Goal: Find contact information: Find contact information

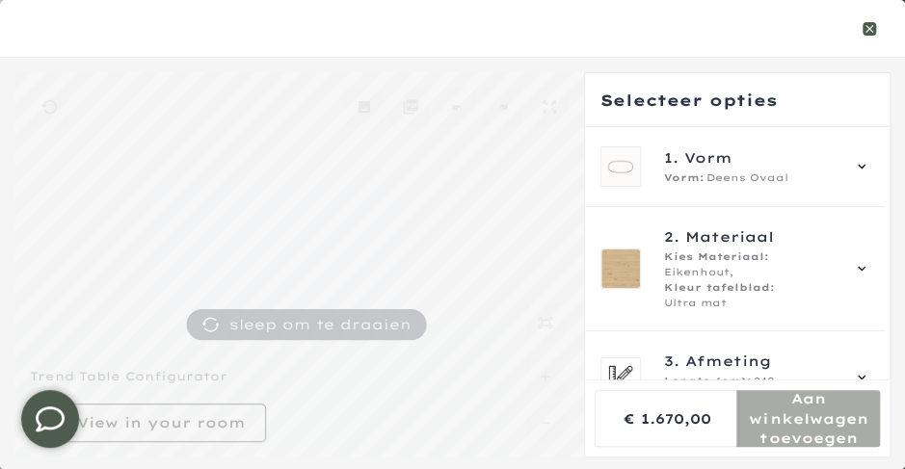
click at [873, 32] on icon "button" at bounding box center [869, 29] width 8 height 8
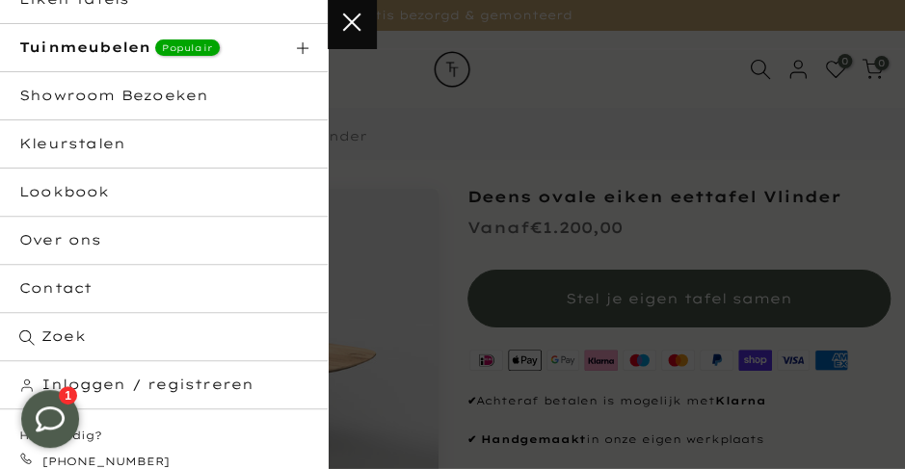
scroll to position [168, 0]
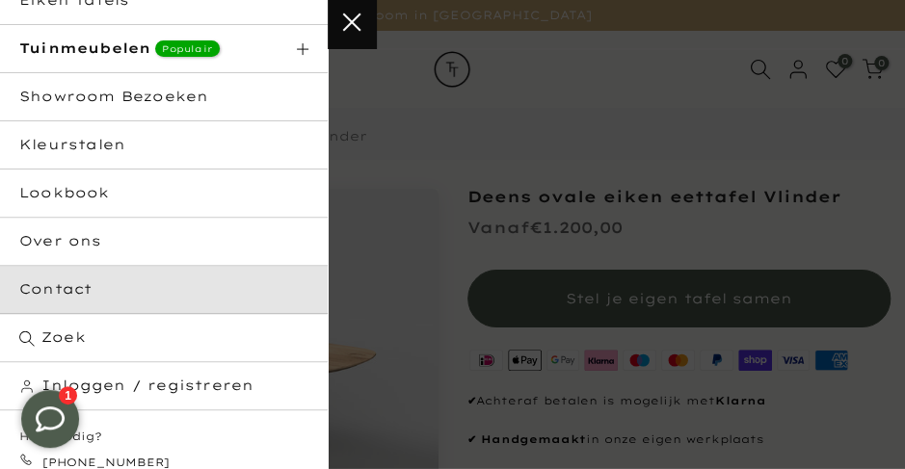
click at [74, 298] on link "Contact" at bounding box center [164, 290] width 328 height 48
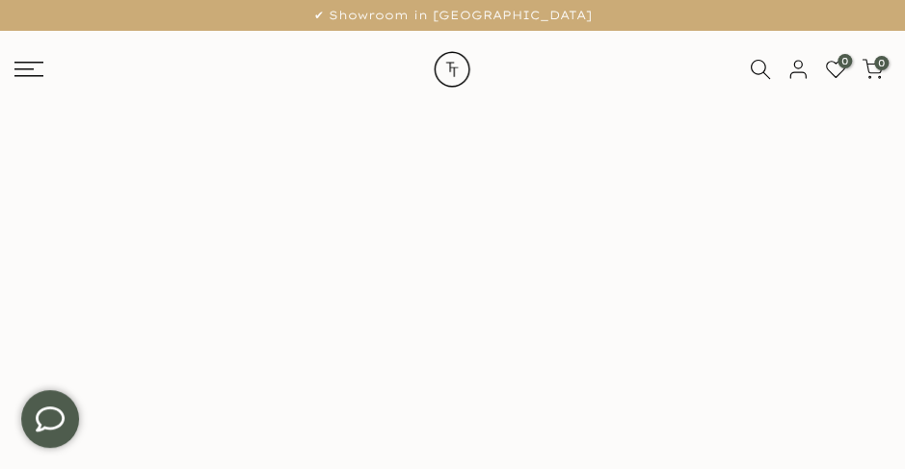
click at [50, 419] on icon at bounding box center [50, 419] width 29 height 29
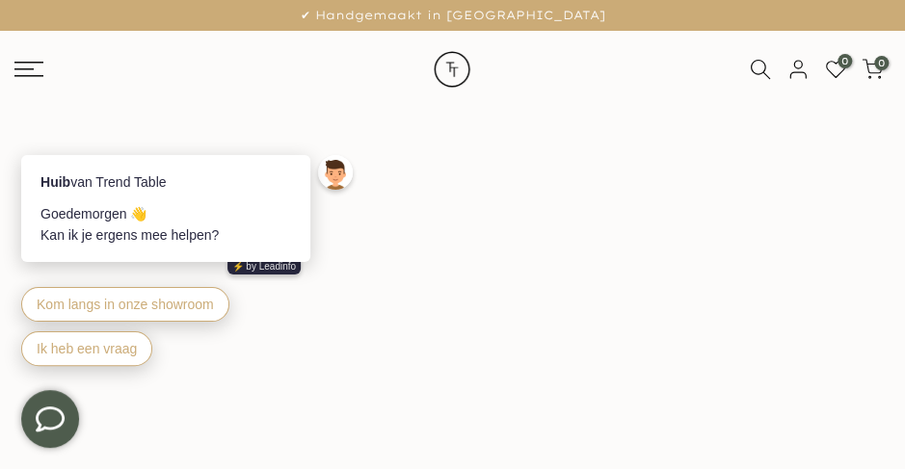
click at [344, 294] on div "Huib van Trend Table Goedemorgen 👋 Kan ik je ergens mee helpen? ⚡️ by Leadinfo …" at bounding box center [189, 263] width 337 height 216
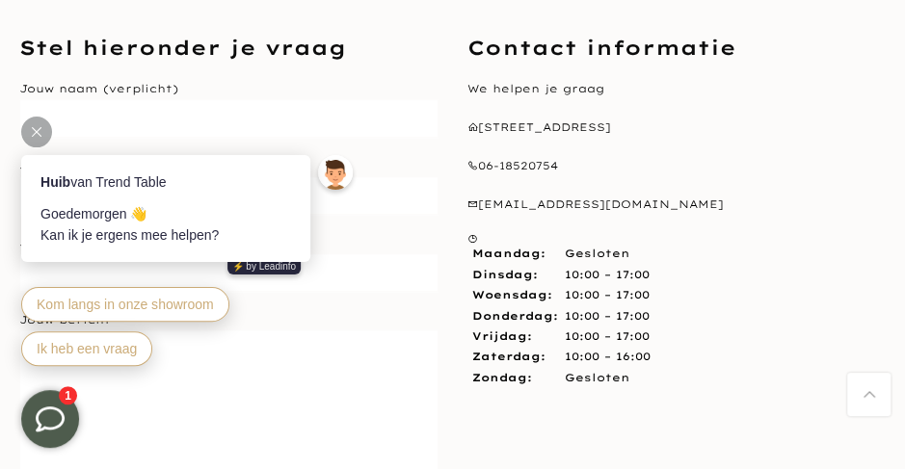
scroll to position [595, 0]
click at [39, 127] on icon at bounding box center [37, 132] width 10 height 10
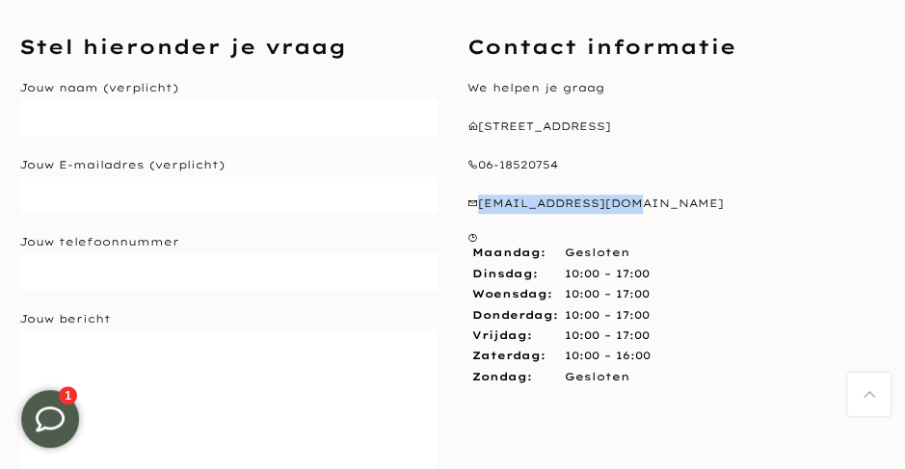
copy p "[EMAIL_ADDRESS][DOMAIN_NAME]"
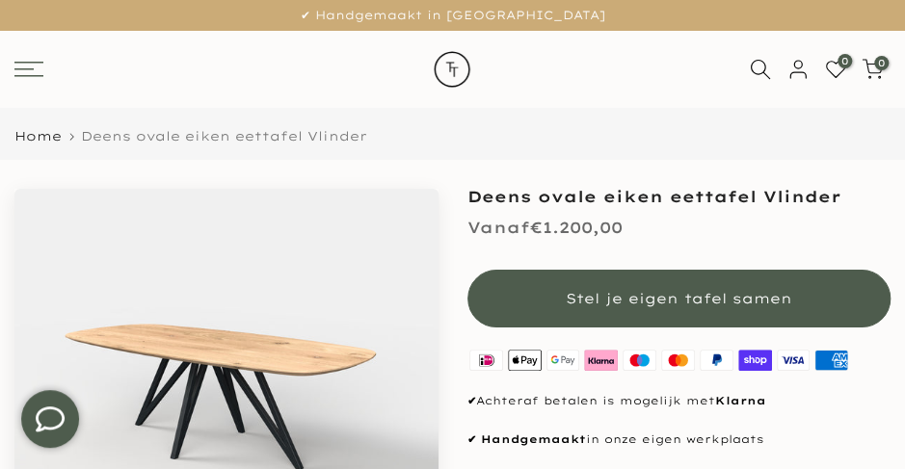
click at [38, 77] on icon at bounding box center [28, 69] width 29 height 15
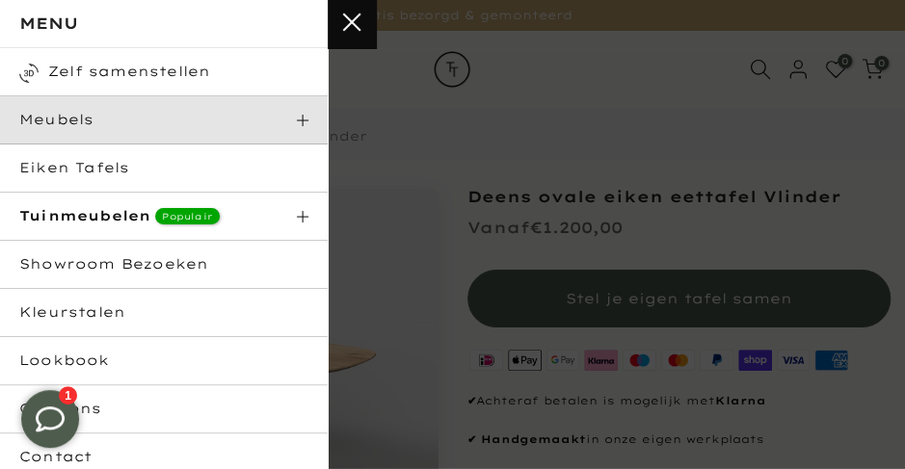
click at [308, 120] on span at bounding box center [303, 121] width 12 height 12
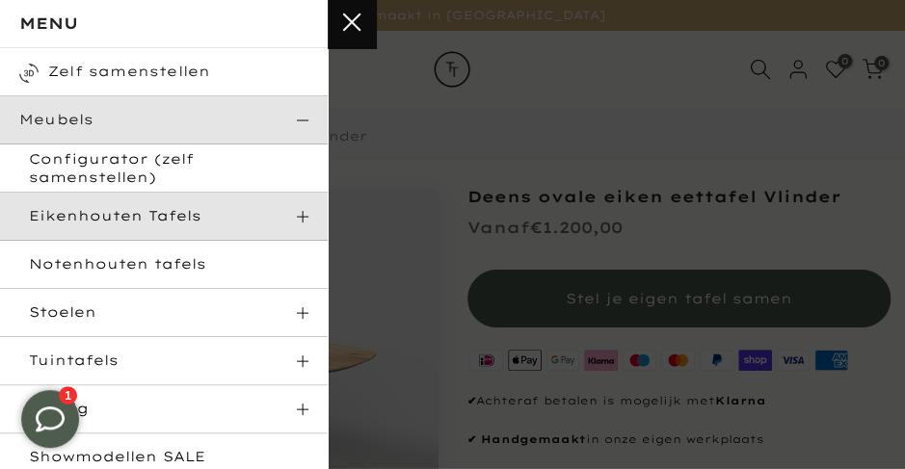
click at [181, 221] on span "Eikenhouten Tafels" at bounding box center [115, 215] width 172 height 17
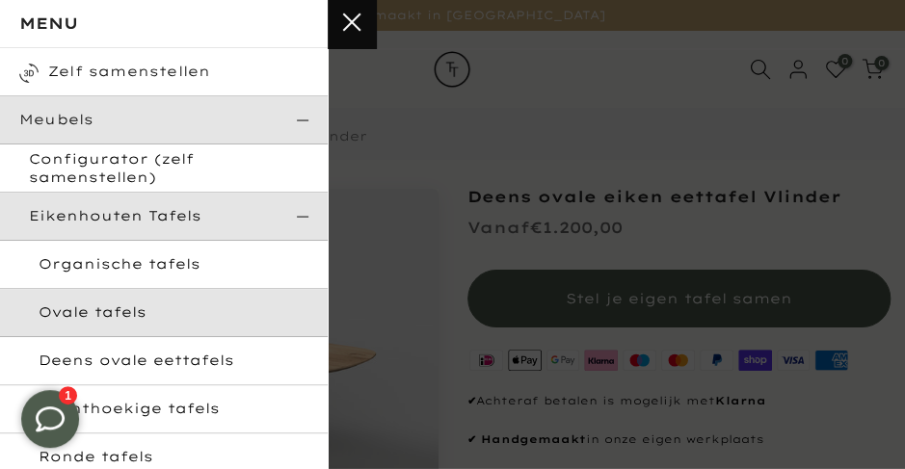
click at [128, 317] on link "Ovale tafels" at bounding box center [164, 313] width 328 height 48
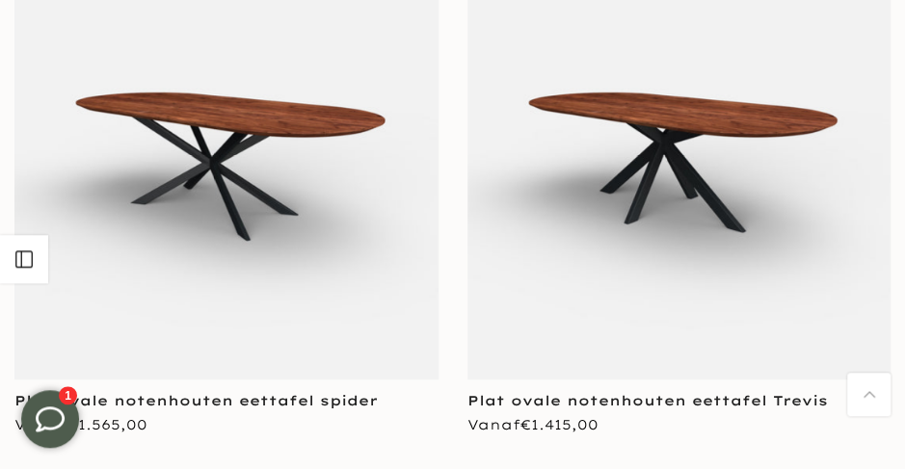
scroll to position [5735, 0]
